Goal: Navigation & Orientation: Find specific page/section

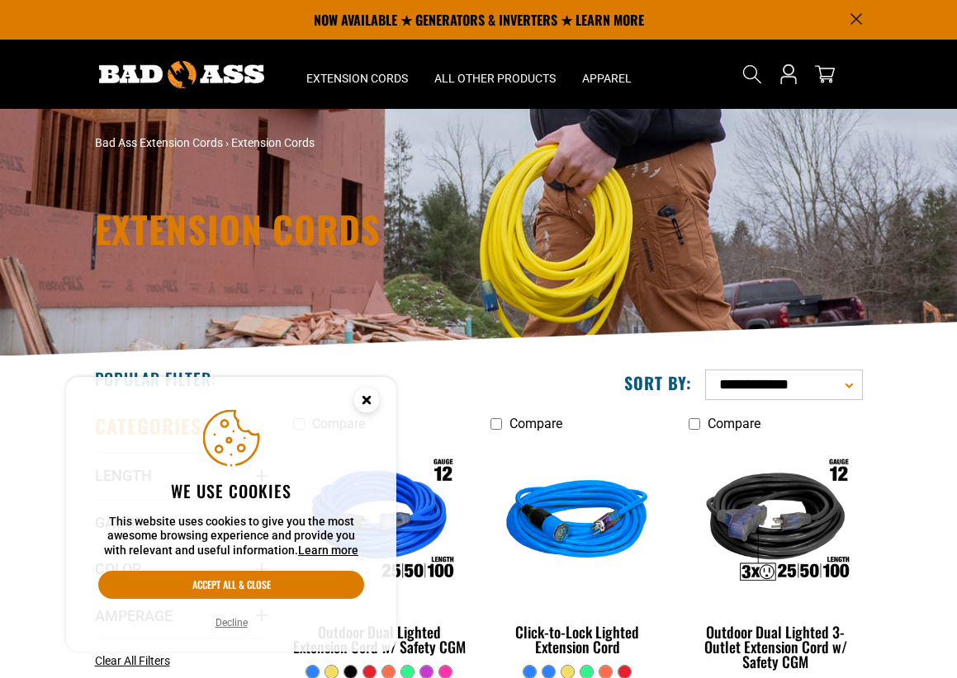
click at [362, 399] on circle "Cookie Consent" at bounding box center [366, 400] width 25 height 25
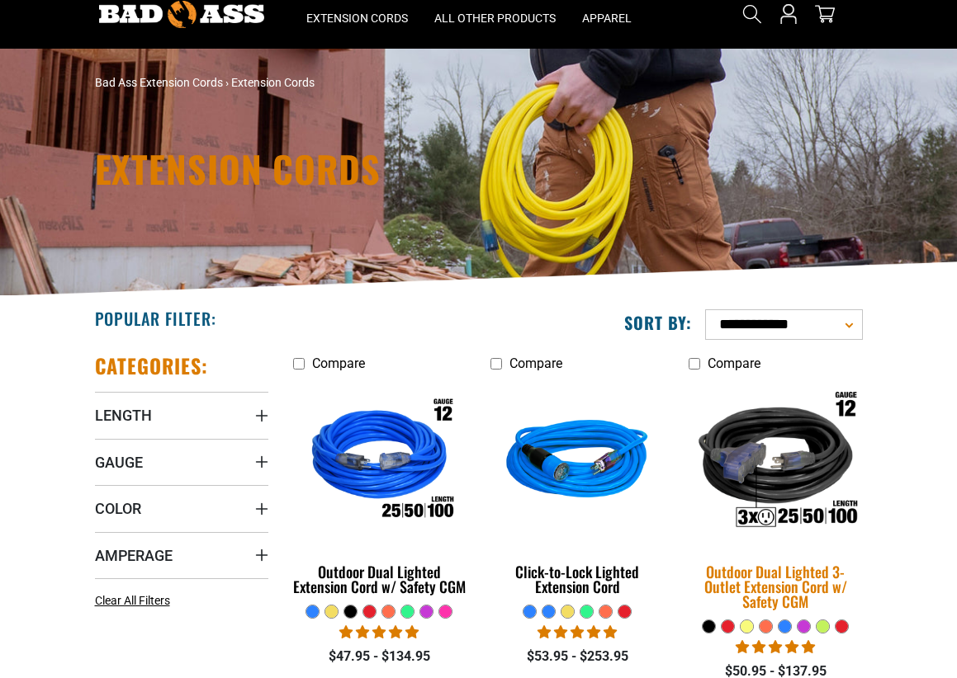
scroll to position [61, 0]
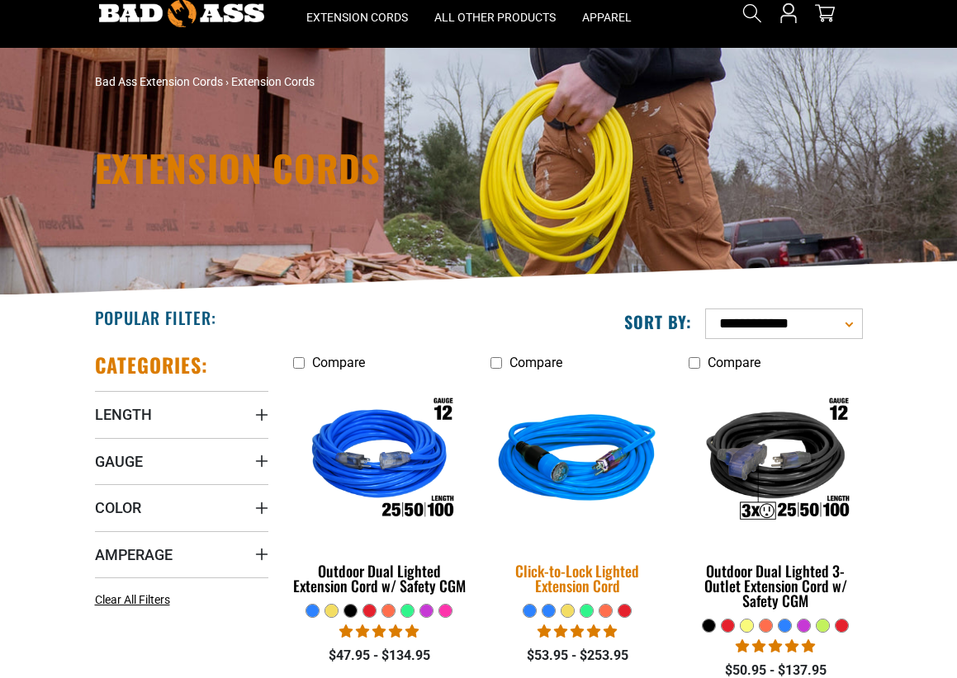
click at [585, 481] on img at bounding box center [577, 461] width 198 height 178
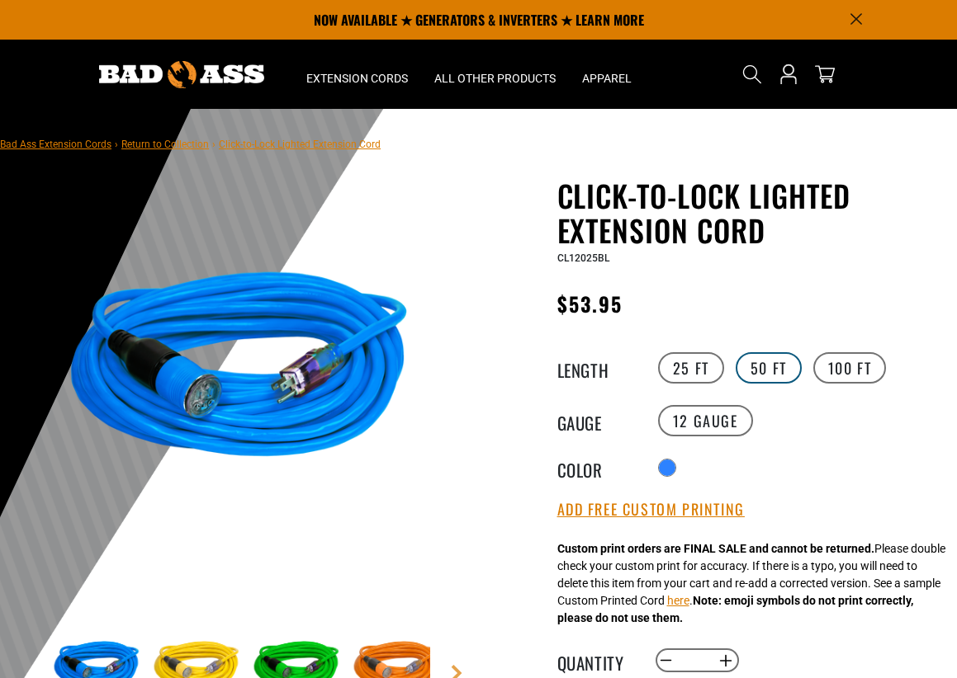
click at [766, 369] on label "50 FT" at bounding box center [768, 367] width 66 height 31
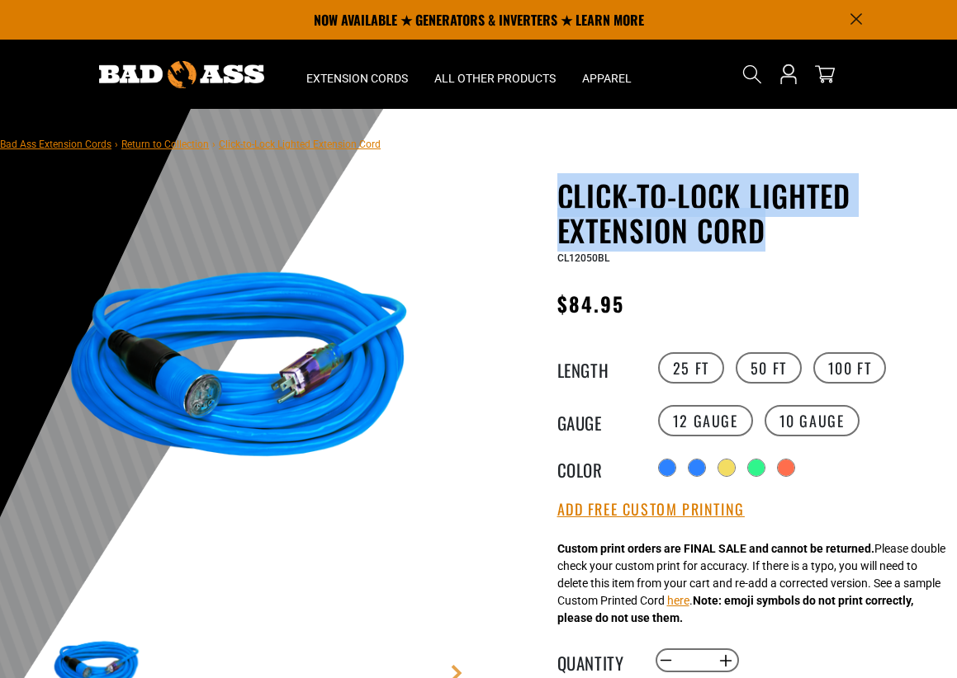
drag, startPoint x: 555, startPoint y: 197, endPoint x: 792, endPoint y: 245, distance: 240.9
click at [802, 245] on div "Click-to-Lock Lighted Extension Cord Click-to-Lock Lighted Extension Cord CL120…" at bounding box center [718, 680] width 454 height 1004
copy h1 "Click-to-Lock Lighted Extension Cord"
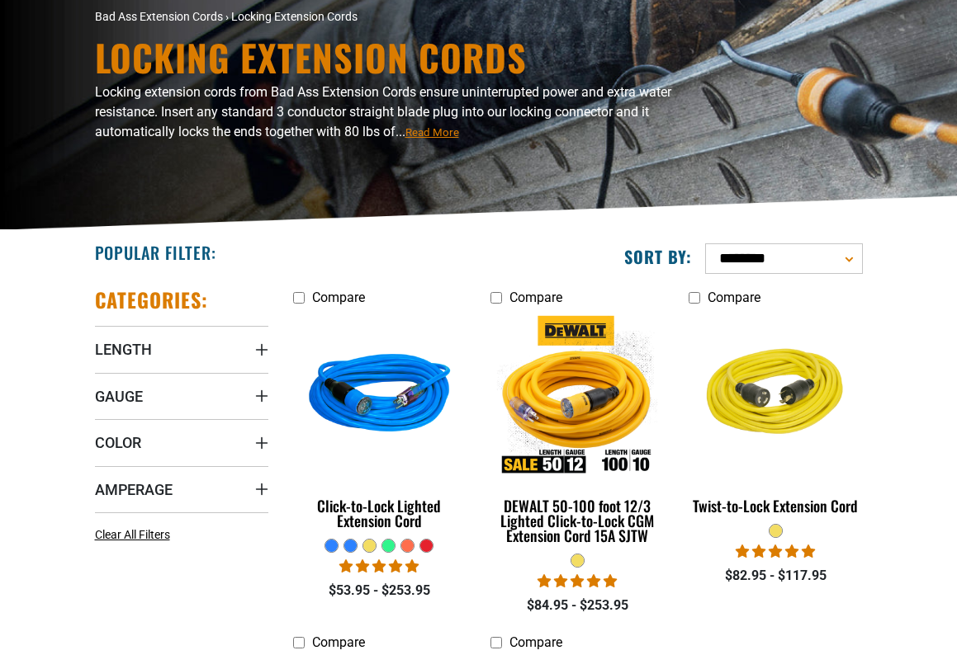
scroll to position [131, 0]
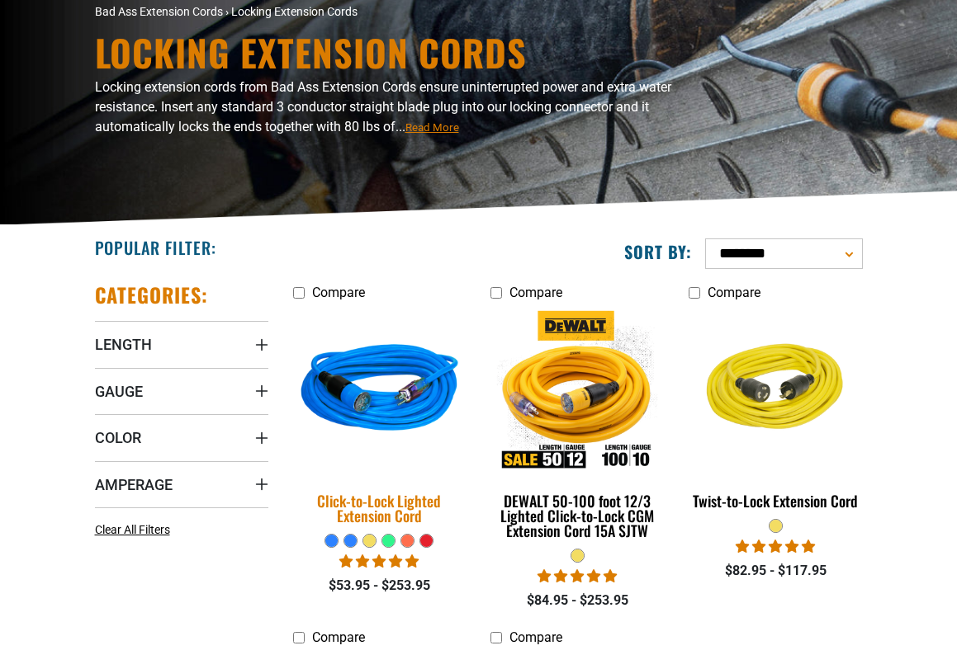
click at [414, 374] on img at bounding box center [380, 391] width 198 height 178
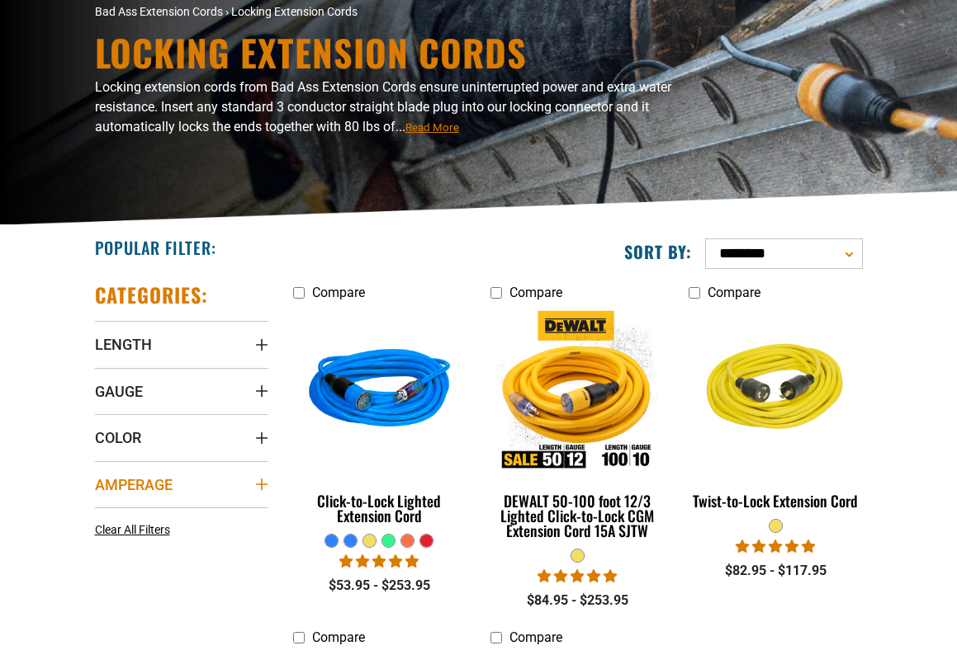
click at [149, 485] on span "Amperage" at bounding box center [134, 484] width 78 height 19
click at [184, 519] on icon at bounding box center [188, 518] width 13 height 21
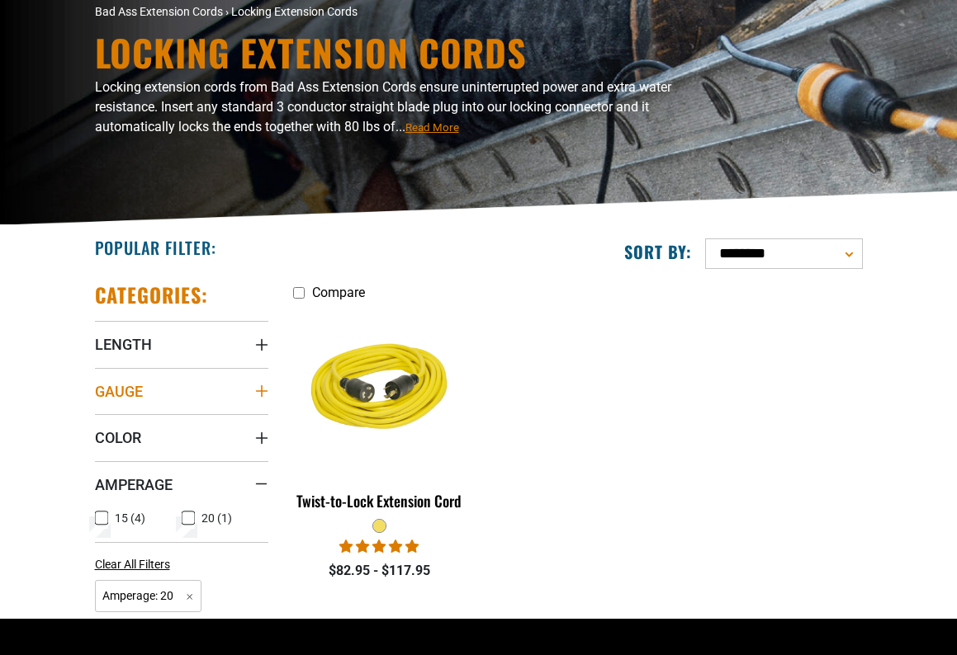
click at [114, 389] on span "Gauge" at bounding box center [119, 391] width 48 height 19
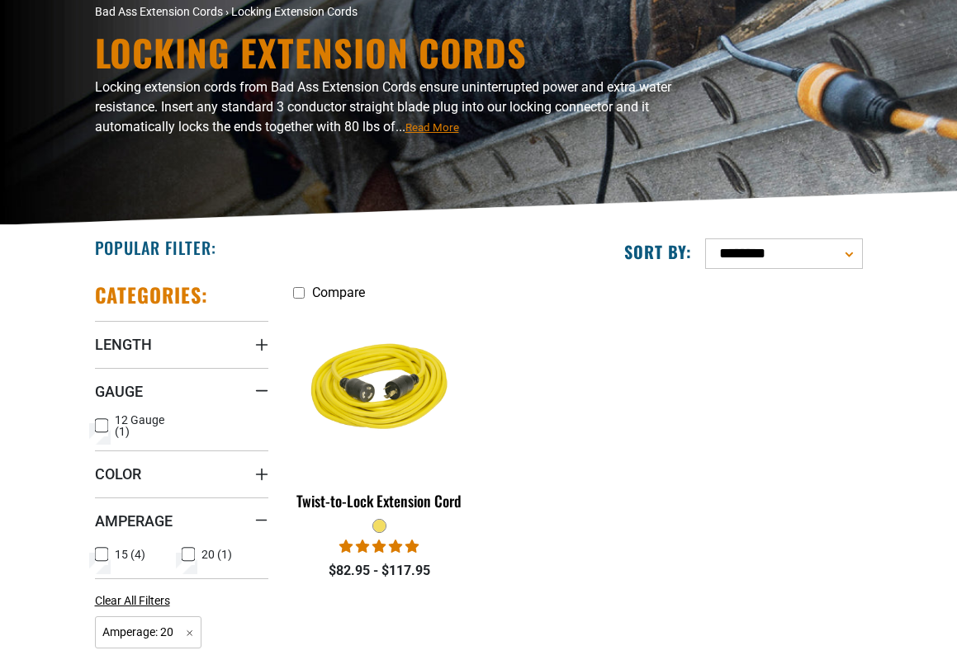
click at [187, 557] on icon at bounding box center [188, 555] width 10 height 9
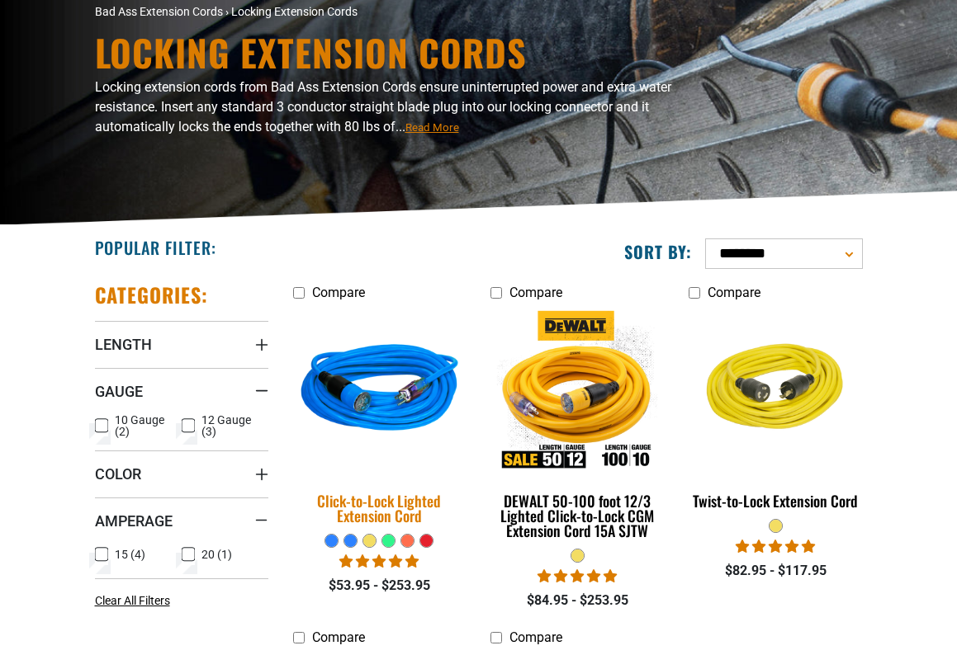
click at [404, 395] on img at bounding box center [380, 391] width 198 height 178
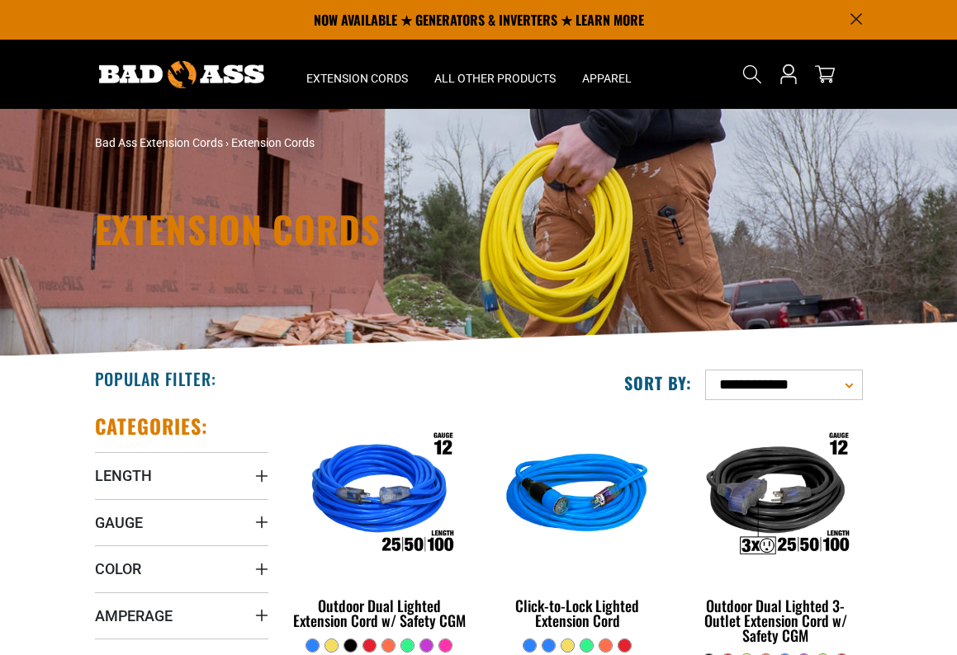
scroll to position [61, 0]
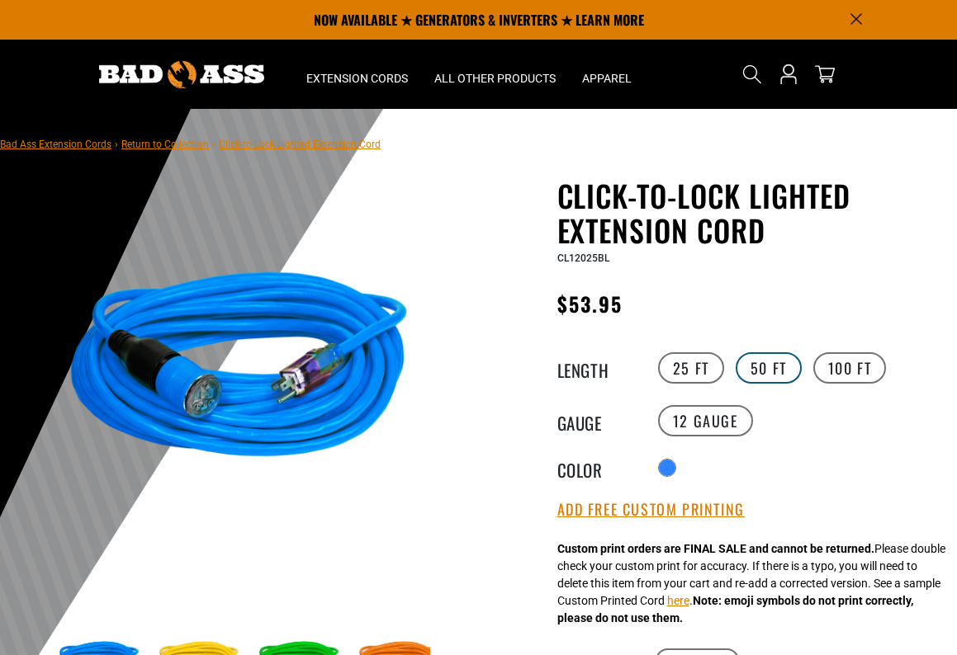
click at [782, 371] on label "50 FT" at bounding box center [768, 367] width 66 height 31
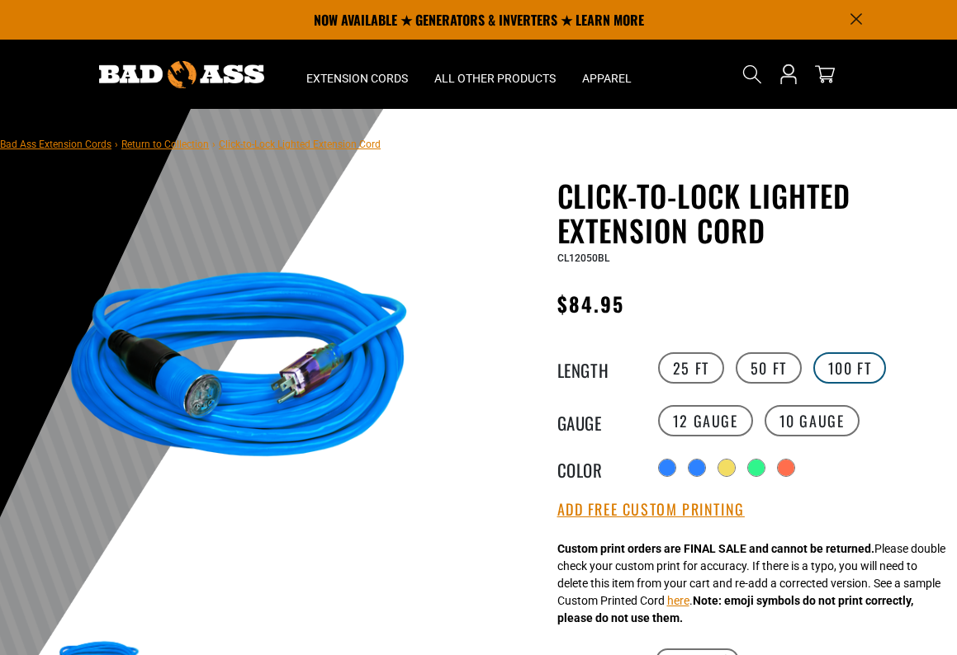
click at [863, 369] on label "100 FT" at bounding box center [849, 367] width 73 height 31
click at [760, 360] on label "50 FT" at bounding box center [768, 367] width 66 height 31
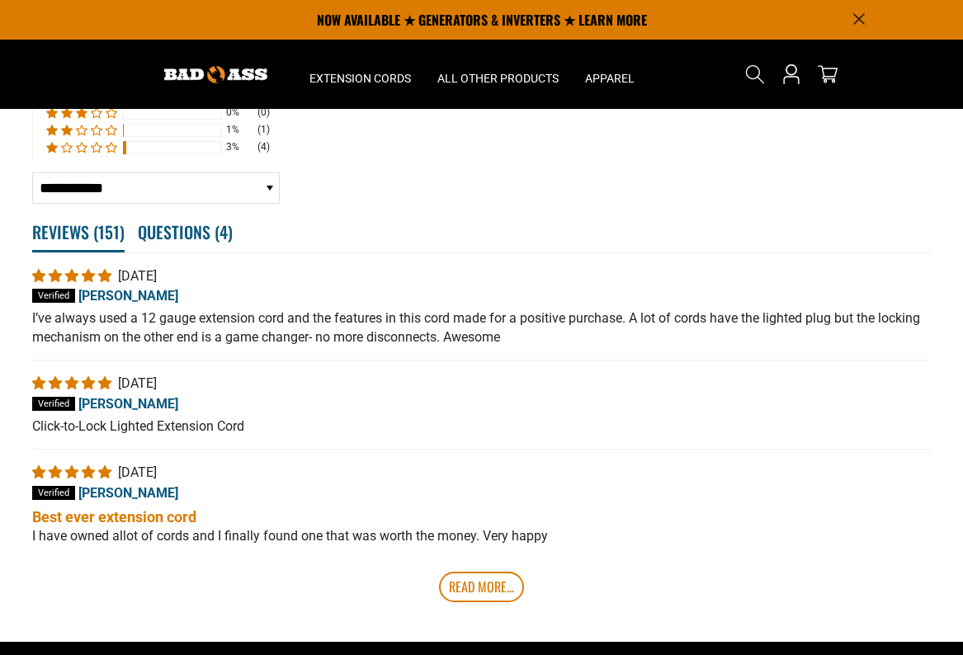
scroll to position [3087, 0]
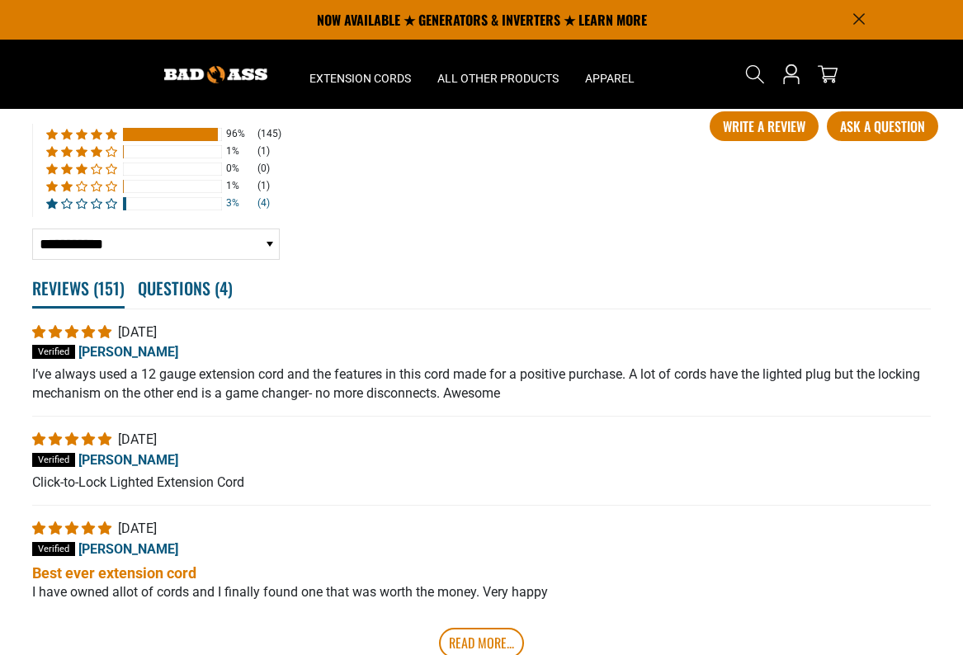
click at [168, 210] on div at bounding box center [172, 203] width 99 height 13
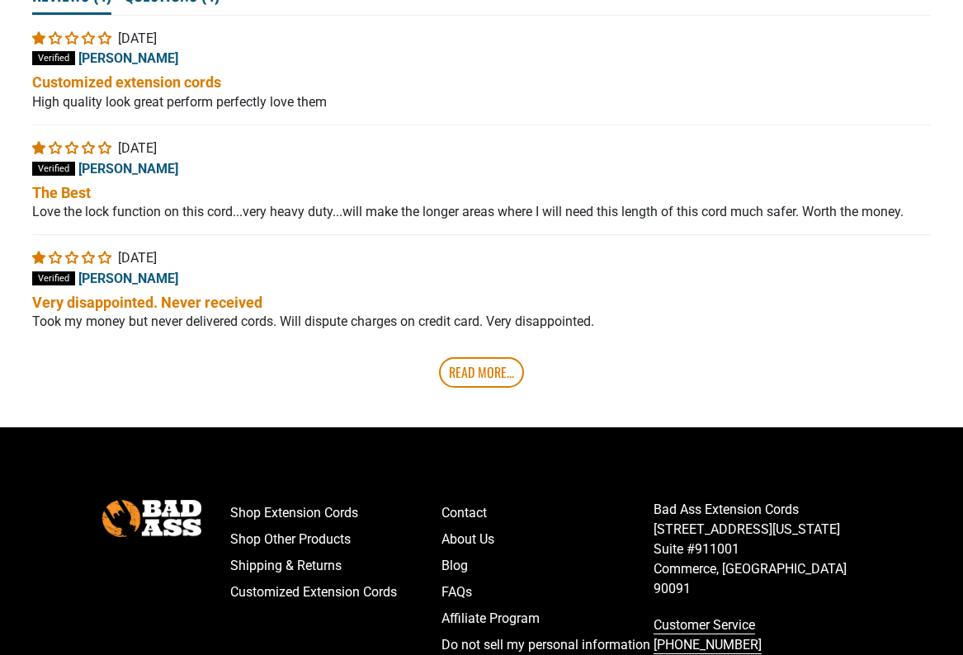
scroll to position [3411, 0]
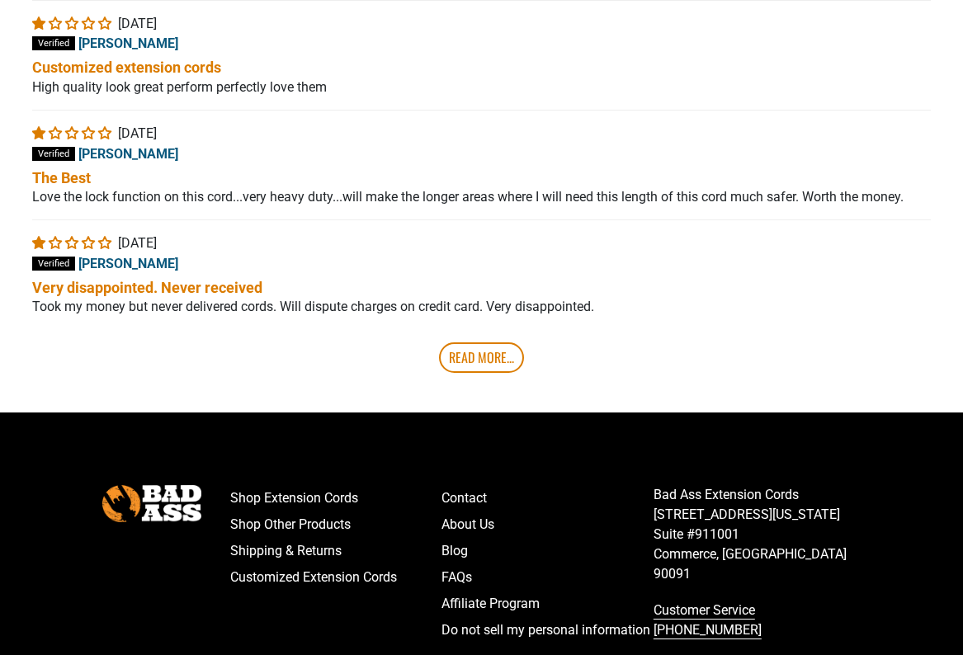
click at [476, 368] on link "Read More..." at bounding box center [481, 358] width 85 height 30
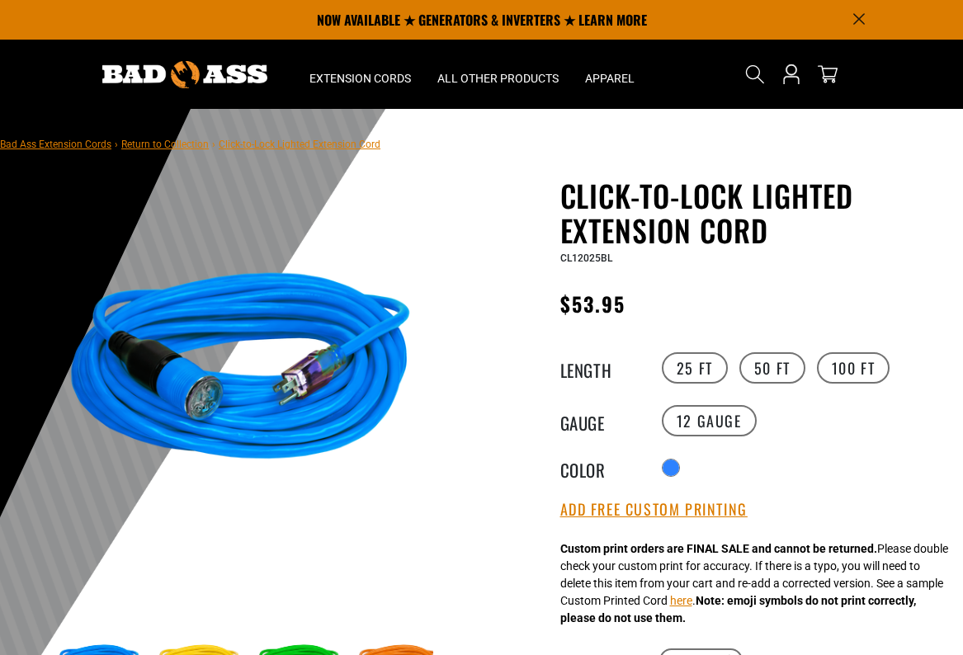
scroll to position [0, 0]
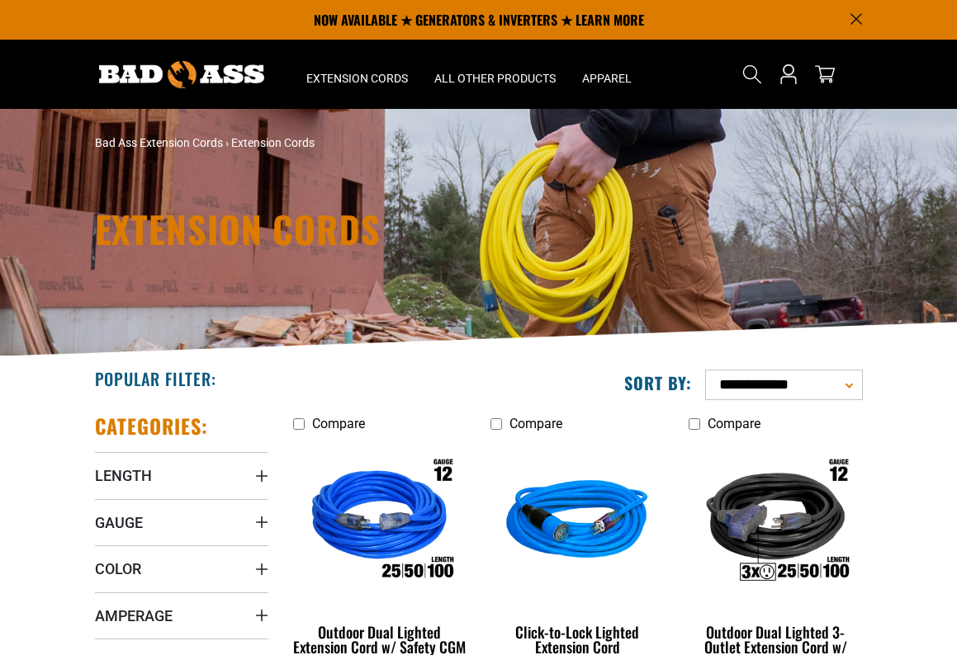
click at [753, 77] on icon "Search" at bounding box center [752, 74] width 20 height 20
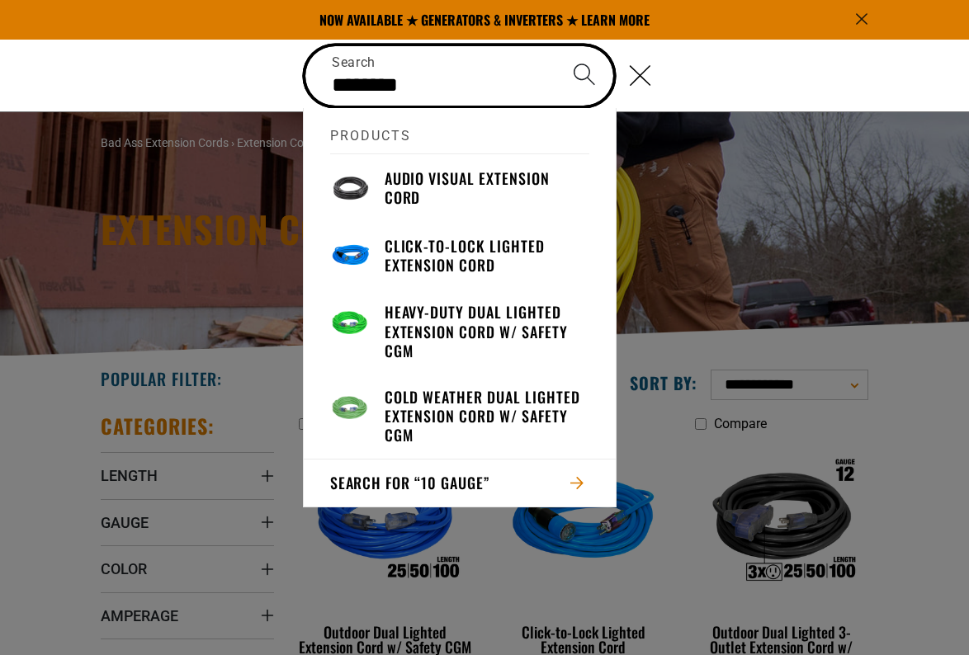
type input "********"
click at [584, 74] on button "Search" at bounding box center [584, 75] width 58 height 58
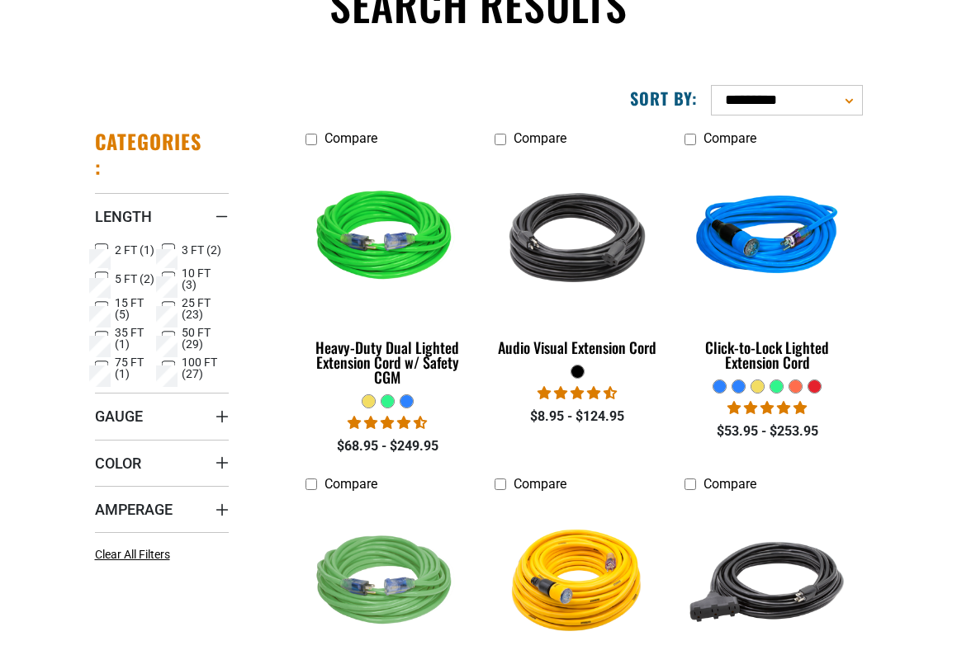
scroll to position [164, 0]
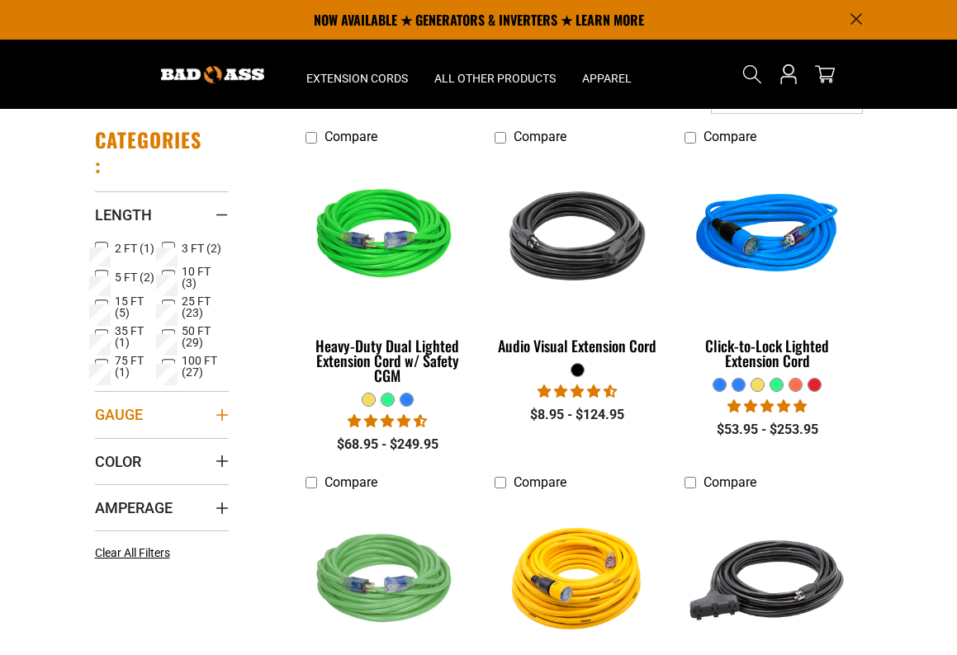
click at [118, 413] on span "Gauge" at bounding box center [119, 414] width 48 height 19
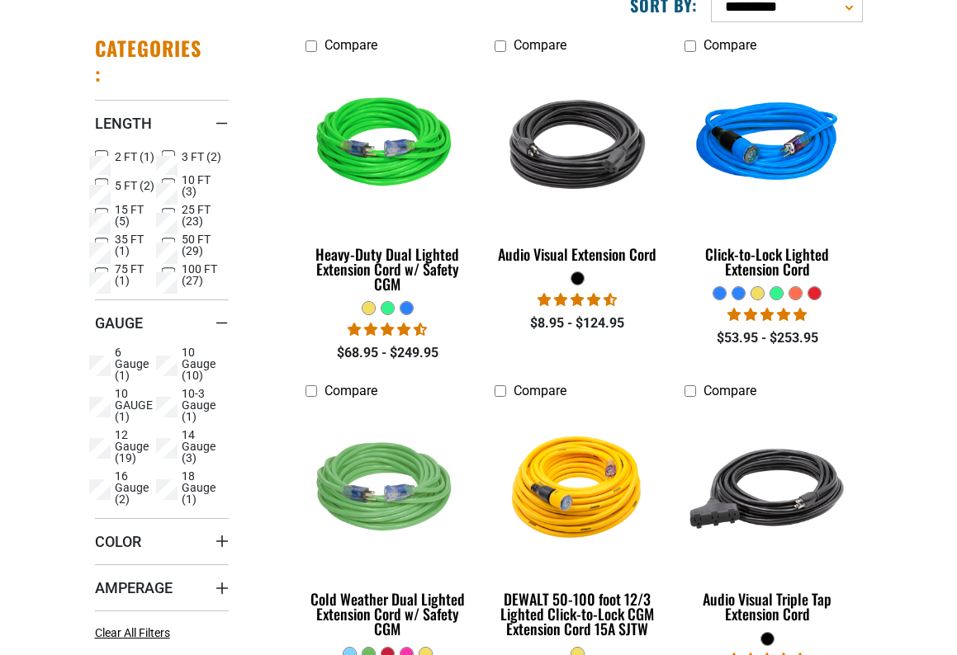
scroll to position [262, 0]
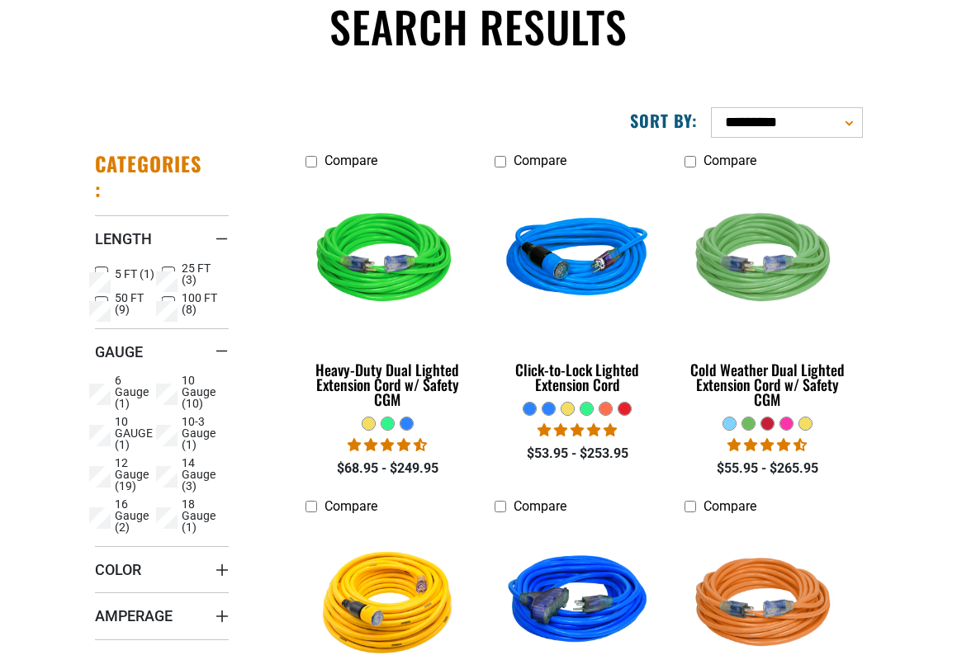
scroll to position [175, 0]
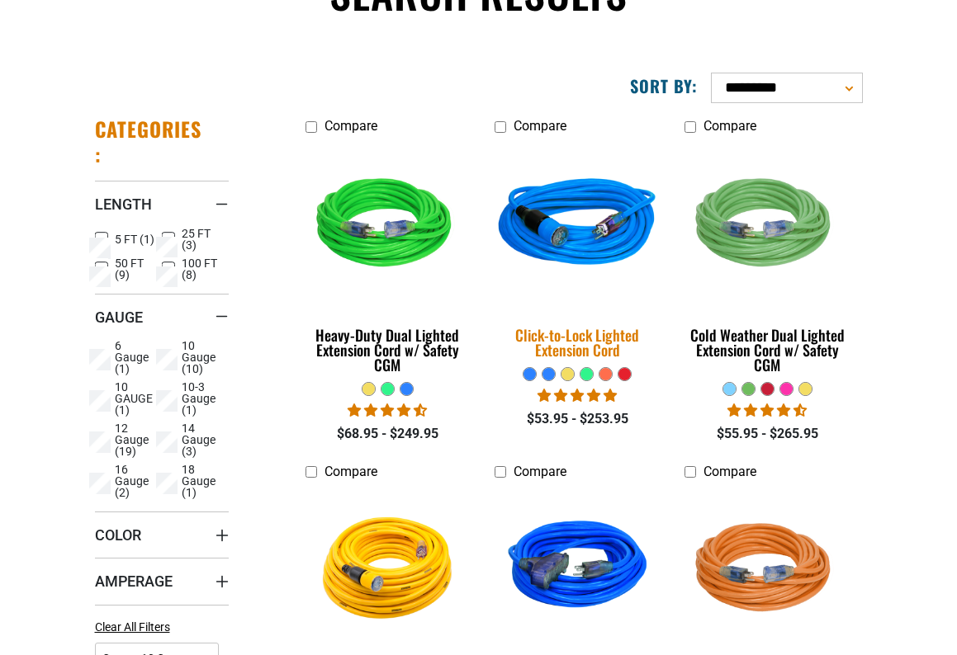
click at [592, 346] on div "Click-to-Lock Lighted Extension Cord" at bounding box center [576, 343] width 165 height 30
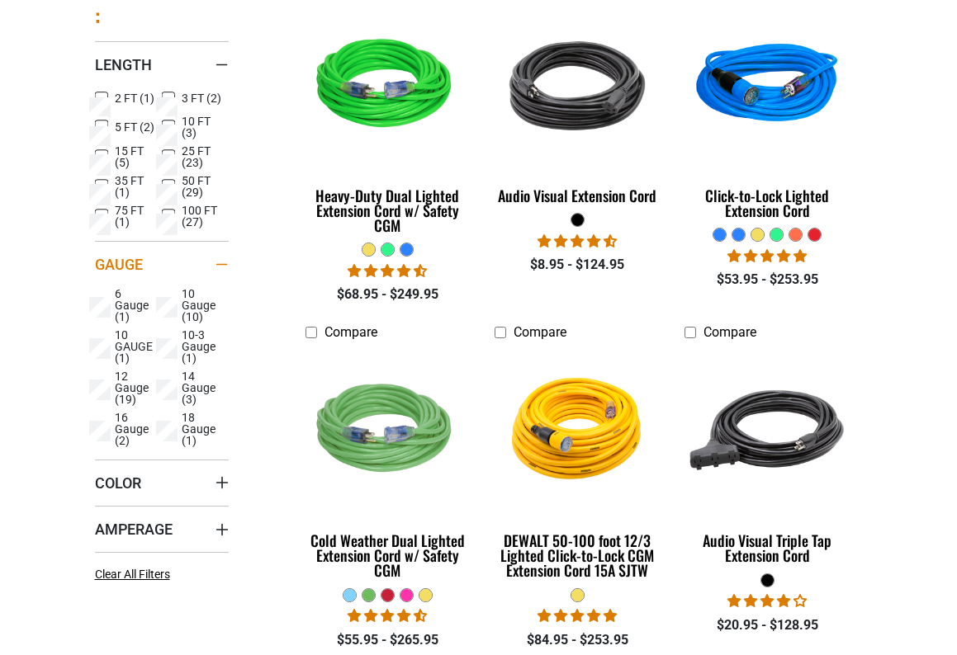
scroll to position [317, 0]
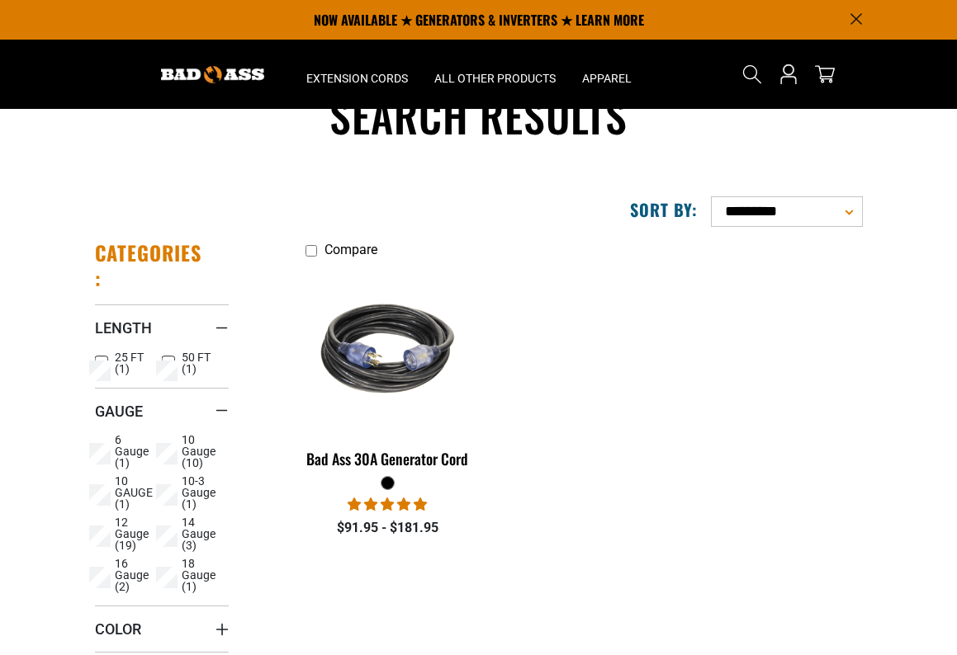
scroll to position [53, 0]
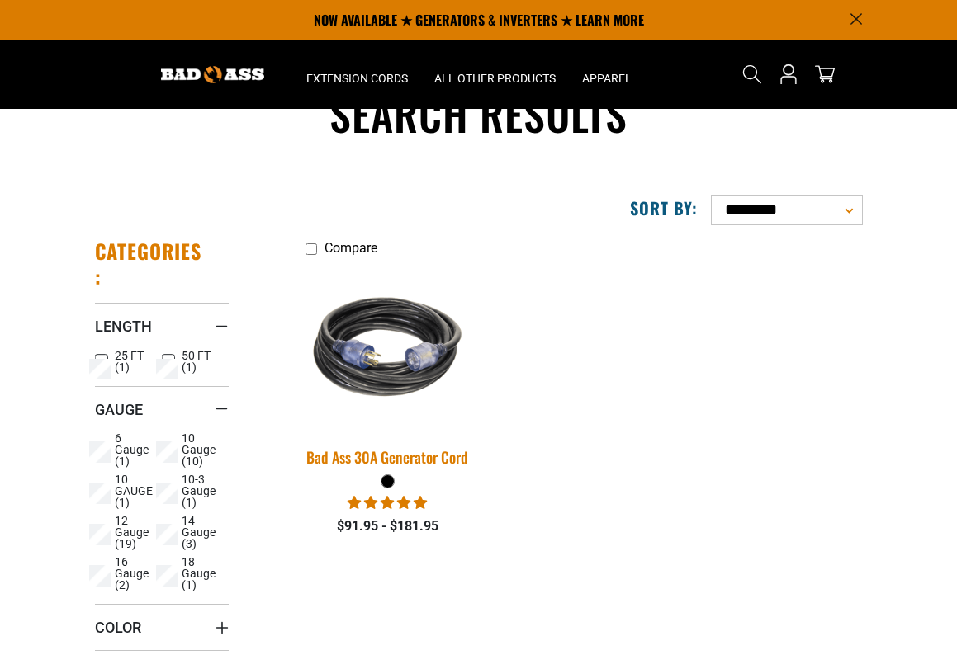
click at [407, 362] on img at bounding box center [388, 347] width 198 height 178
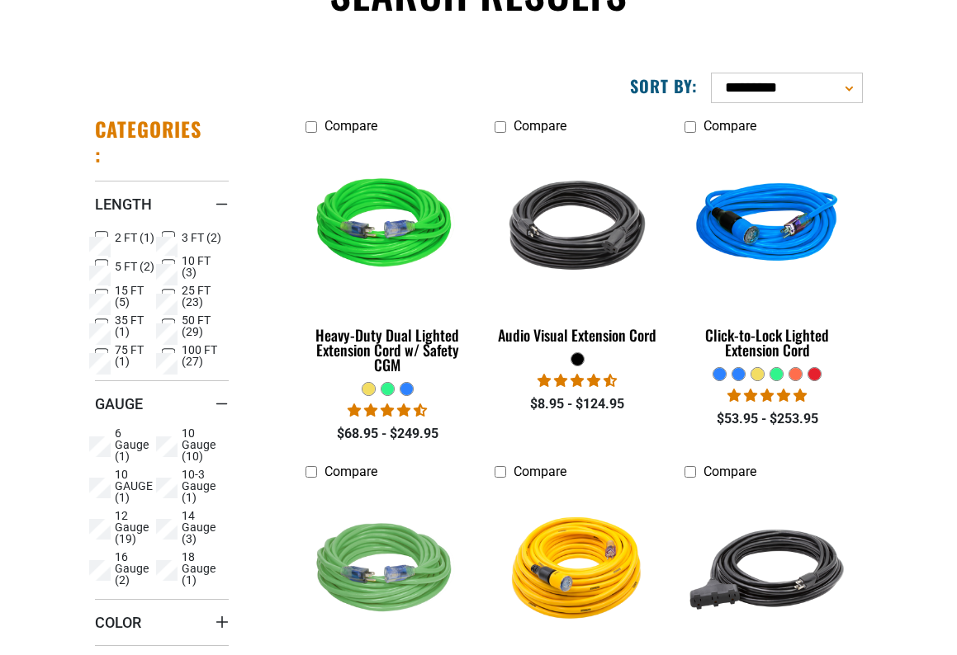
scroll to position [182, 0]
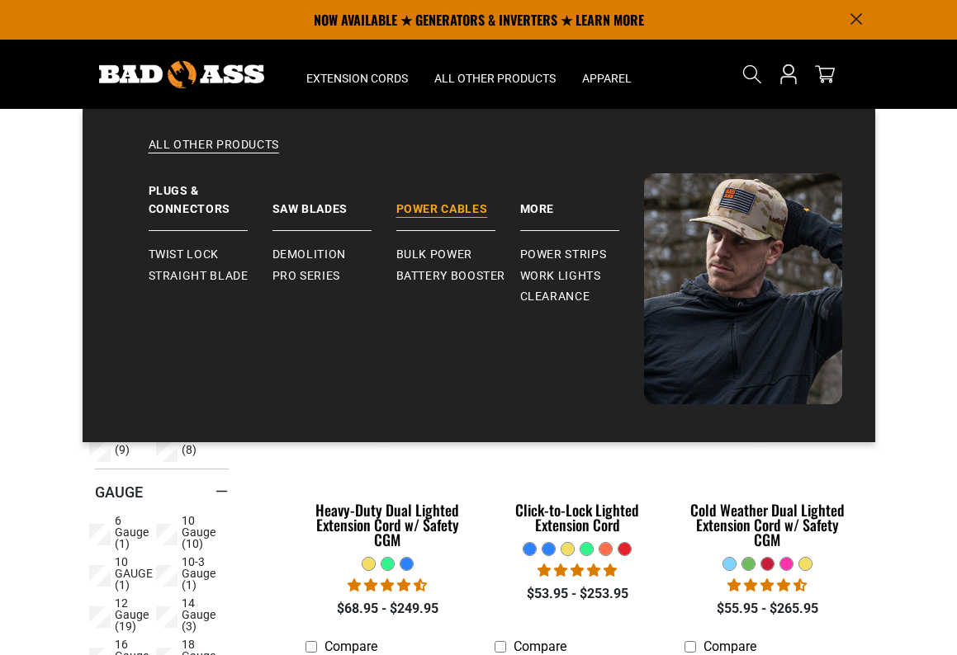
click at [450, 209] on link "Power Cables" at bounding box center [458, 202] width 124 height 58
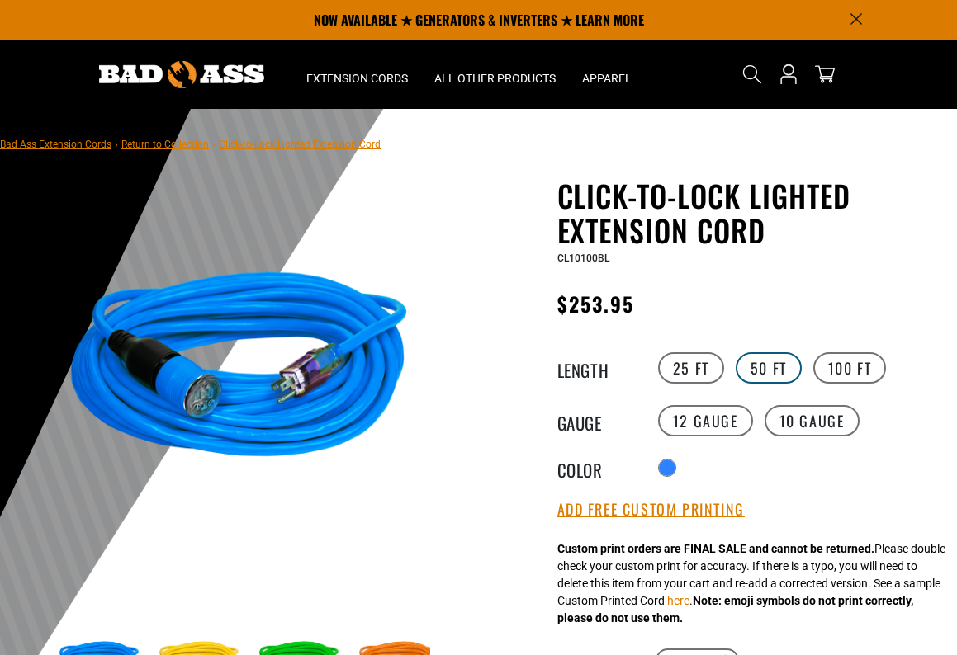
click at [772, 374] on label "50 FT" at bounding box center [768, 367] width 66 height 31
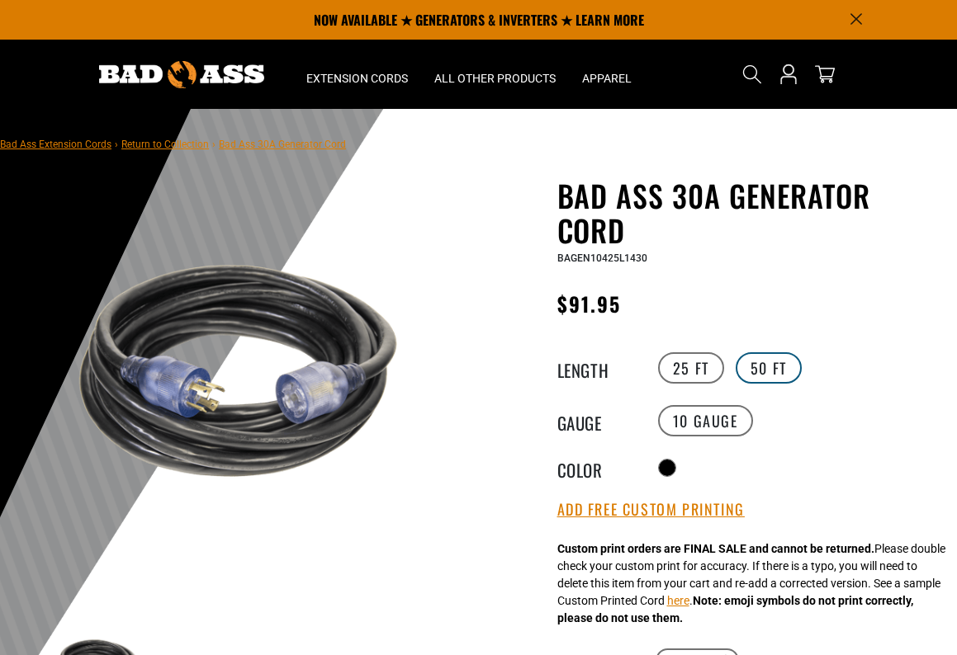
click at [773, 371] on label "50 FT" at bounding box center [768, 367] width 66 height 31
click at [707, 365] on label "25 FT" at bounding box center [691, 367] width 66 height 31
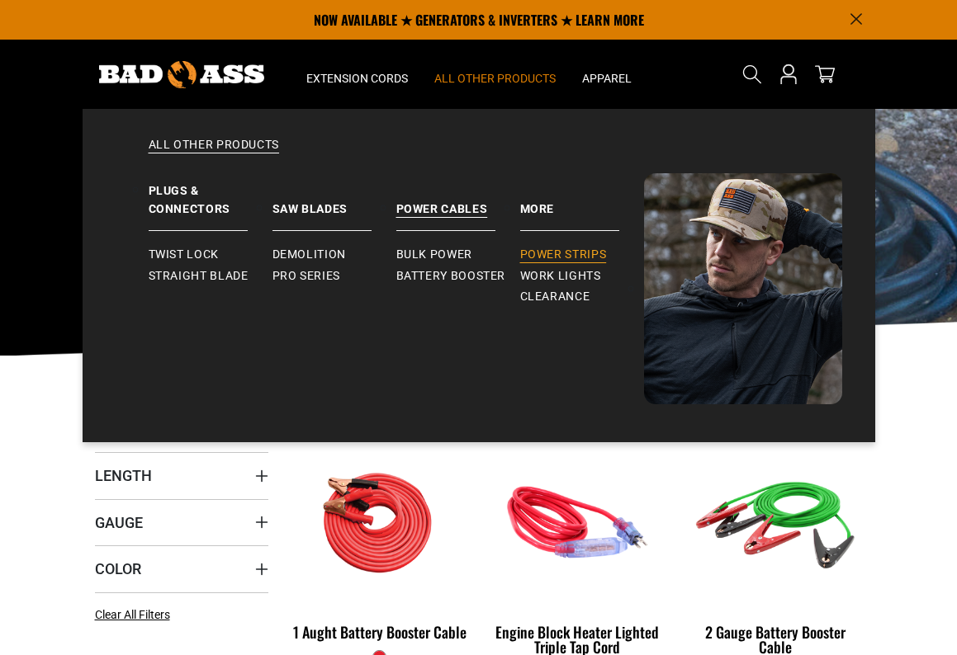
click at [552, 253] on span "Power Strips" at bounding box center [563, 255] width 87 height 15
